Goal: Information Seeking & Learning: Compare options

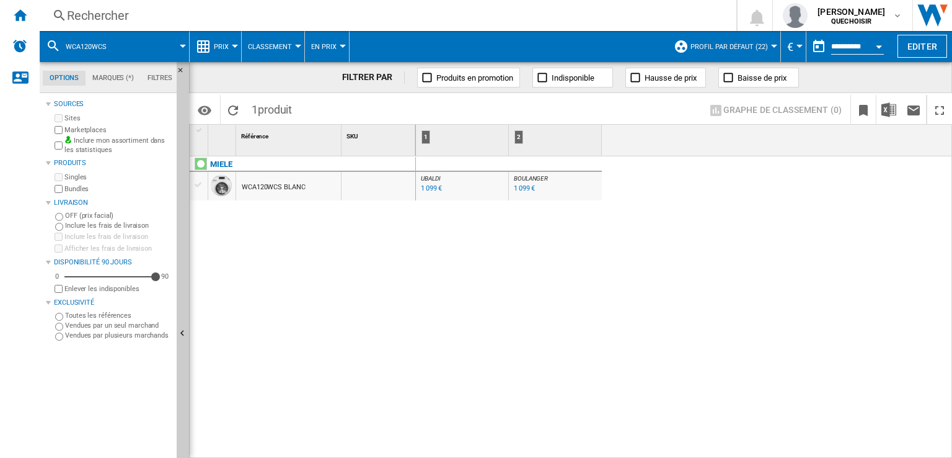
click at [212, 15] on div "Rechercher" at bounding box center [385, 15] width 637 height 17
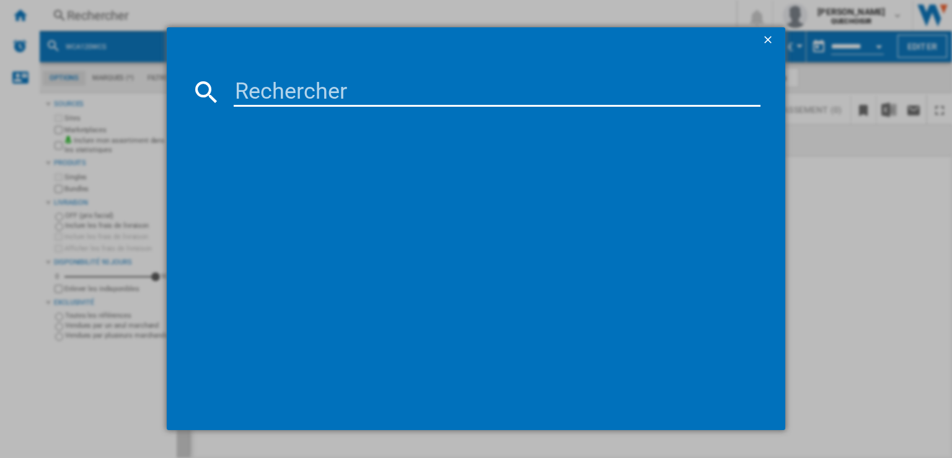
click at [347, 87] on input at bounding box center [497, 92] width 527 height 30
type input "WEA125"
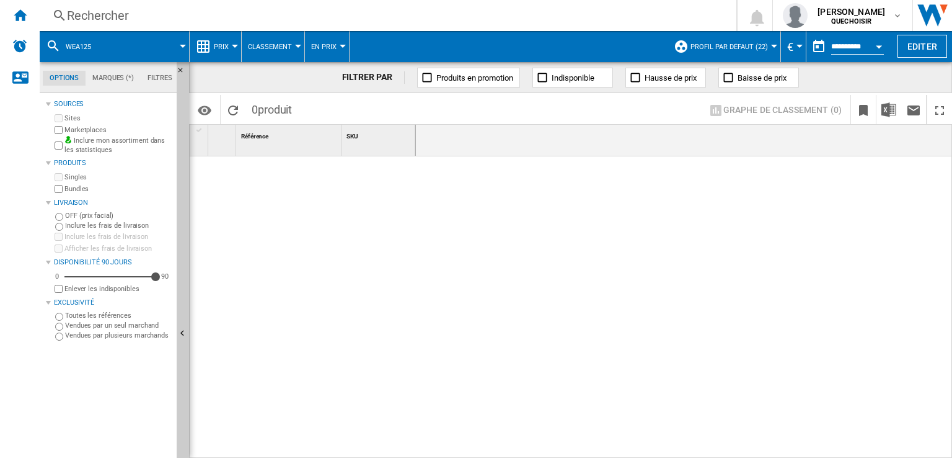
click at [707, 50] on button "Profil par défaut (22)" at bounding box center [733, 46] width 84 height 31
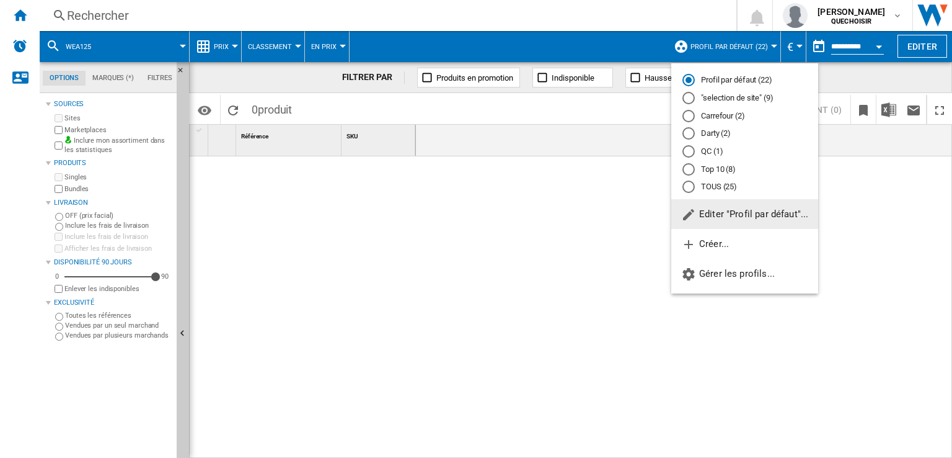
click at [713, 184] on md-radio-button "TOUS (25)" at bounding box center [745, 187] width 125 height 12
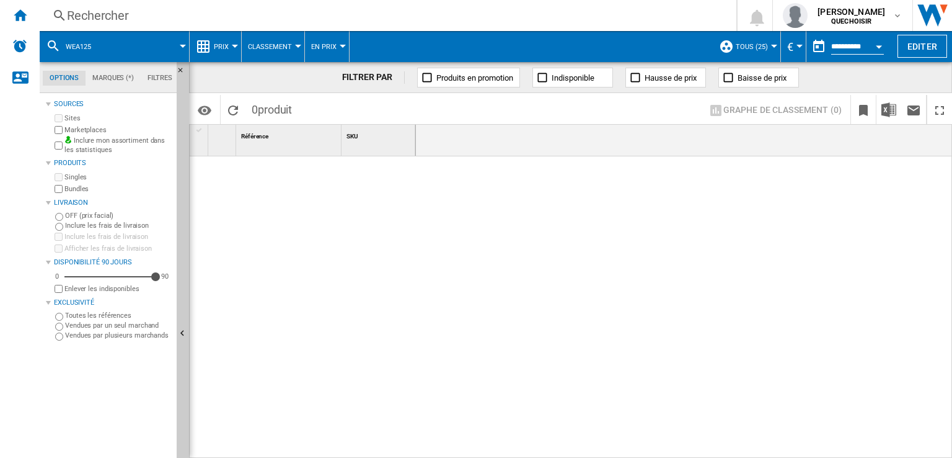
click at [280, 13] on div "Rechercher" at bounding box center [385, 15] width 637 height 17
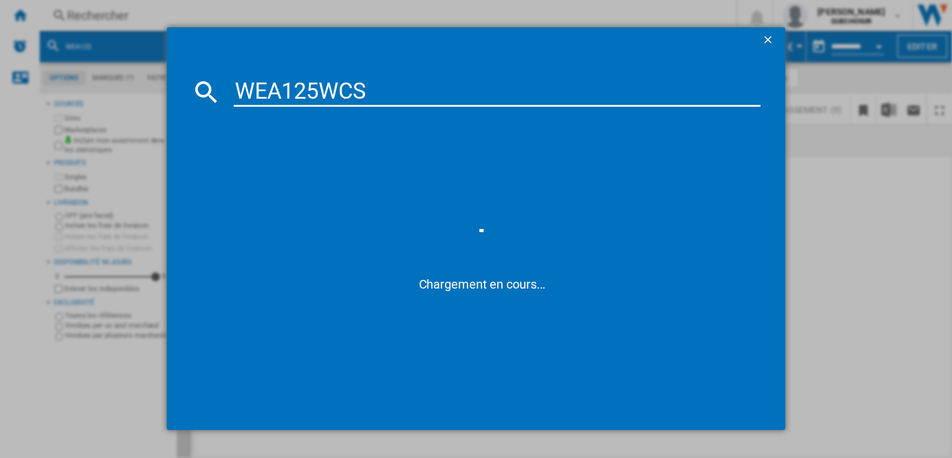
click at [263, 91] on input "WEA125WCS" at bounding box center [497, 92] width 527 height 30
drag, startPoint x: 332, startPoint y: 92, endPoint x: 494, endPoint y: 99, distance: 162.0
click at [488, 97] on input "W A125WCS" at bounding box center [497, 92] width 527 height 30
type input "W A12"
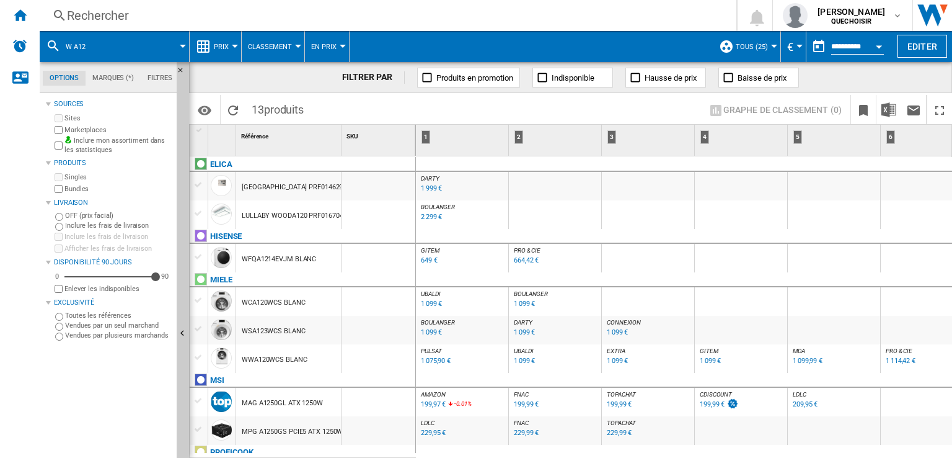
scroll to position [62, 0]
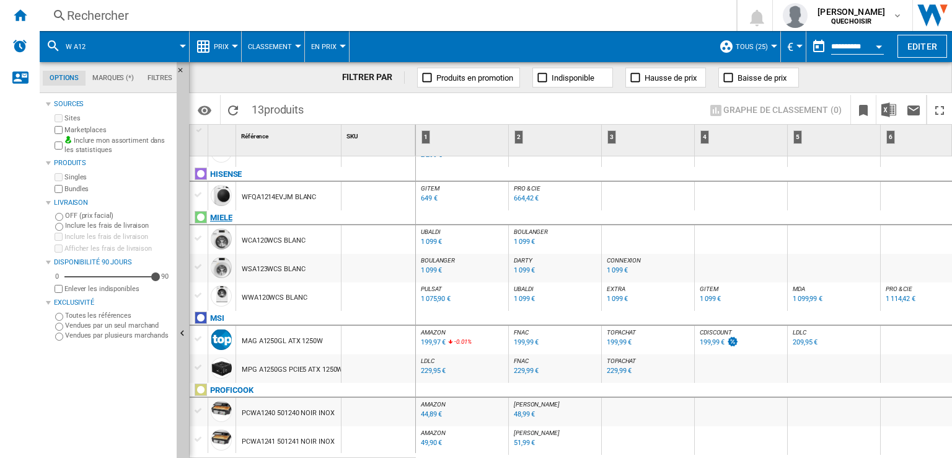
click at [222, 216] on div "MIELE" at bounding box center [221, 217] width 22 height 15
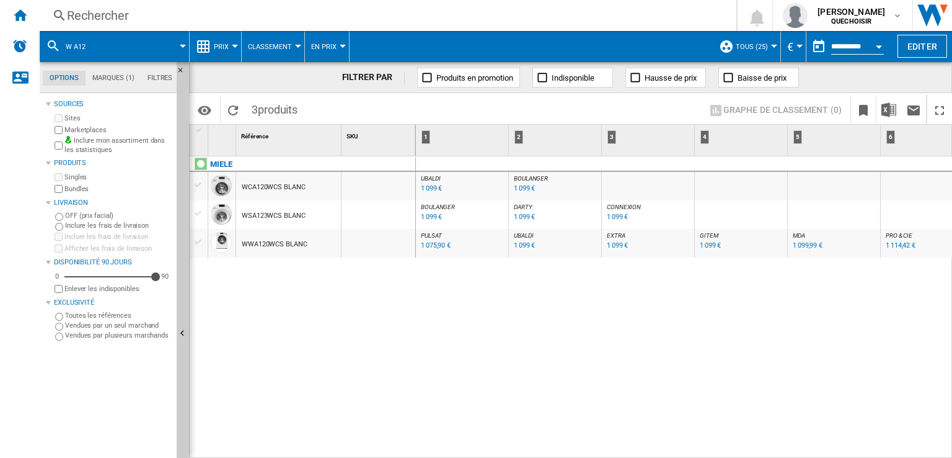
click at [523, 177] on span "BOULANGER" at bounding box center [531, 178] width 34 height 7
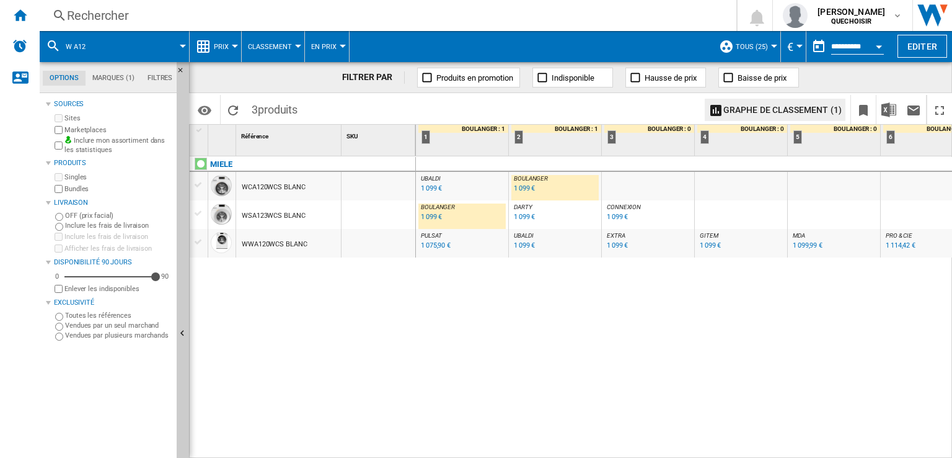
click at [524, 206] on span "DARTY" at bounding box center [523, 206] width 19 height 7
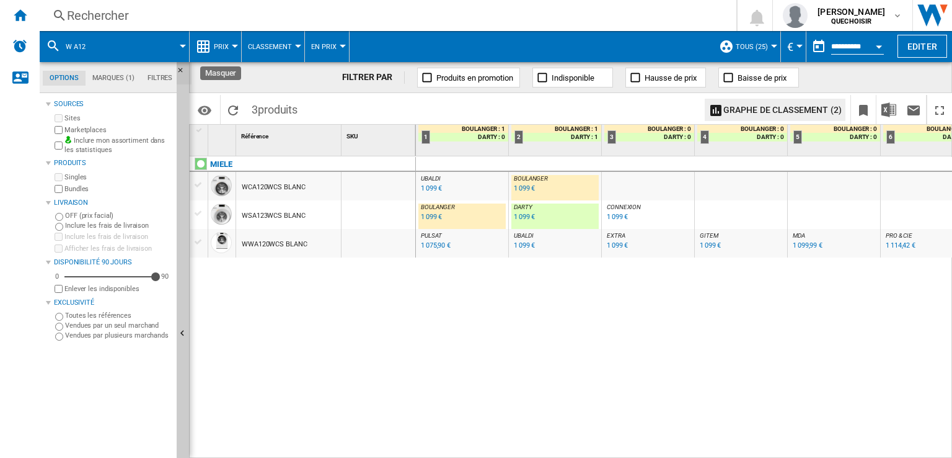
click at [180, 67] on ng-md-icon "Masquer" at bounding box center [184, 73] width 15 height 15
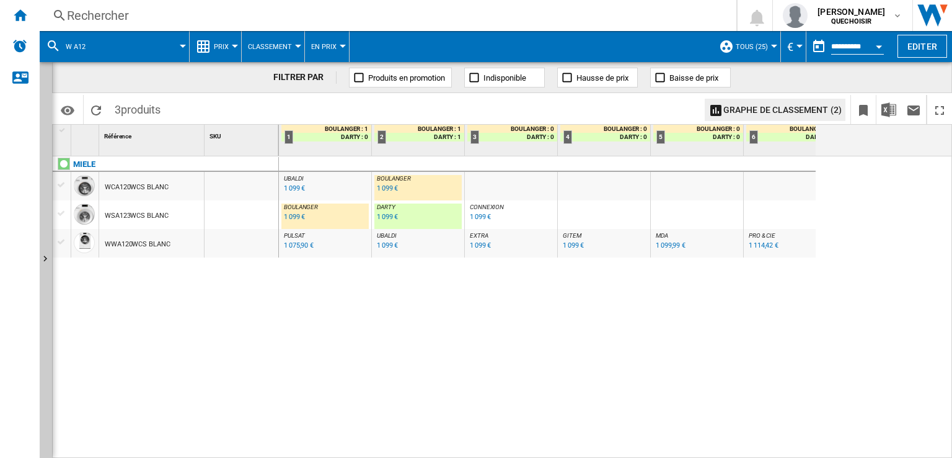
click at [268, 315] on div "MIELE WCA120WCS BLANC WSA123WCS BLANC WWA120WCS BLANC" at bounding box center [166, 304] width 226 height 296
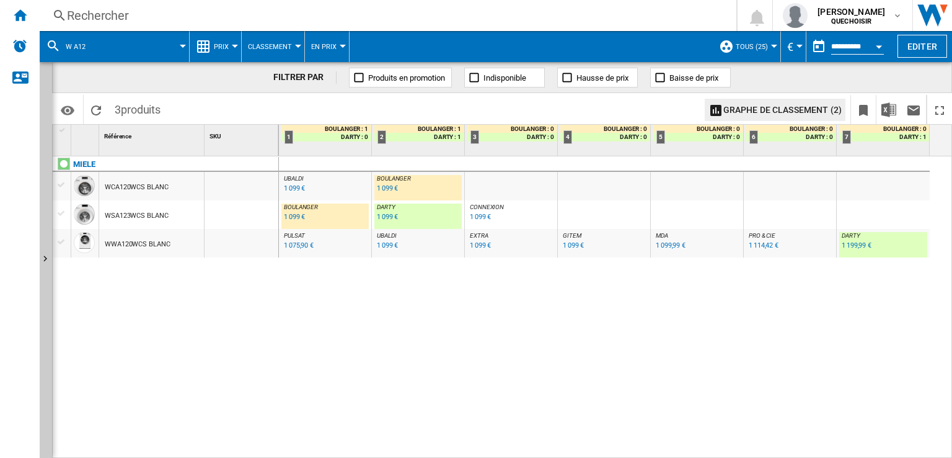
click at [381, 216] on div "1 099 €" at bounding box center [387, 217] width 21 height 8
